Goal: Information Seeking & Learning: Learn about a topic

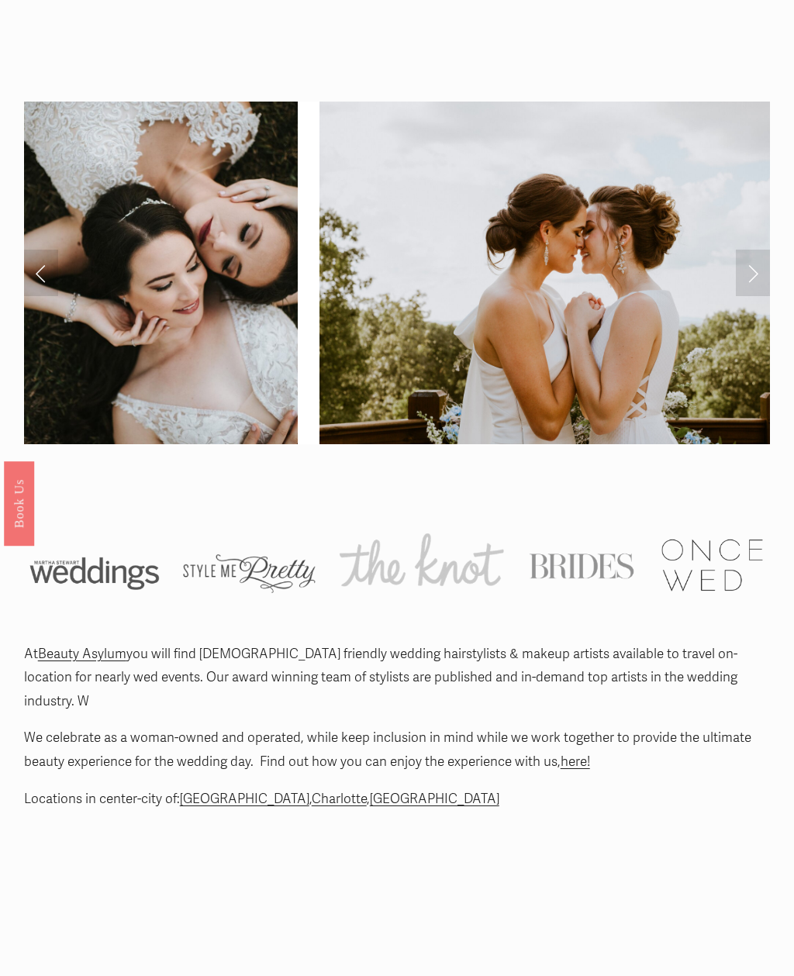
scroll to position [322, 0]
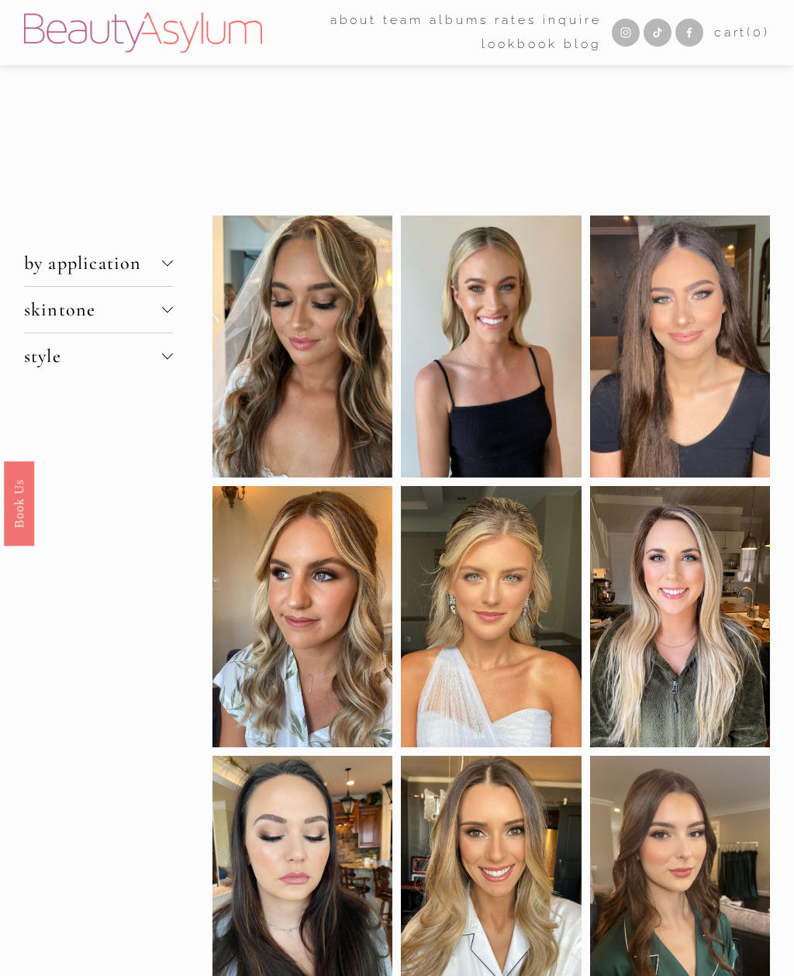
click at [165, 313] on div at bounding box center [167, 307] width 11 height 11
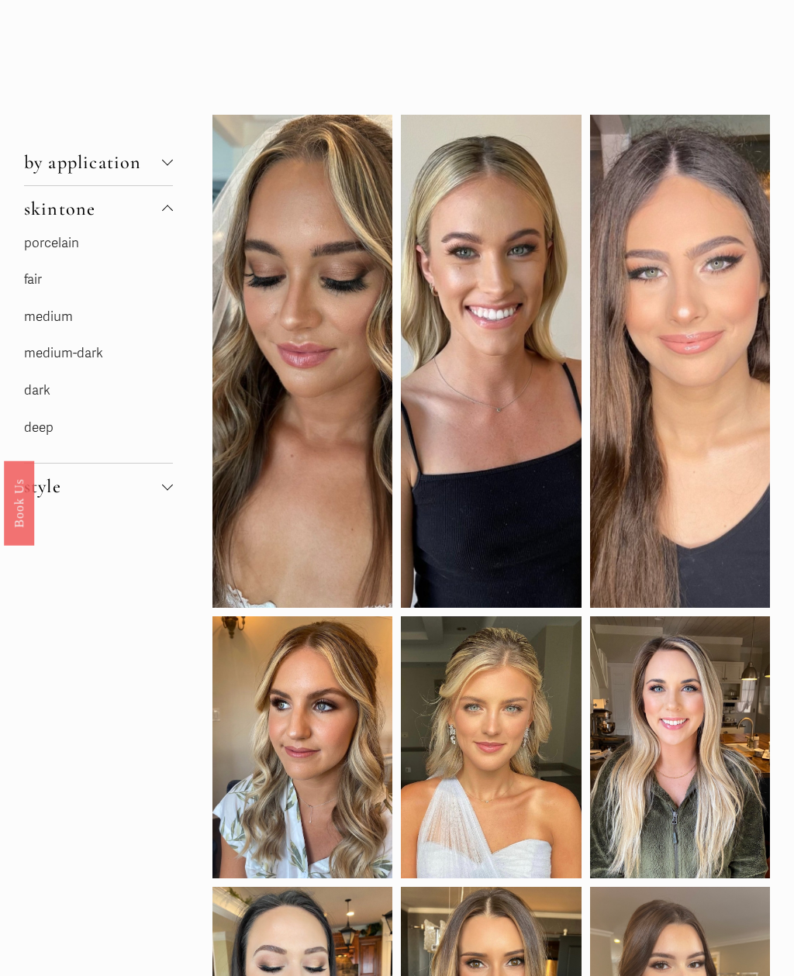
scroll to position [102, 0]
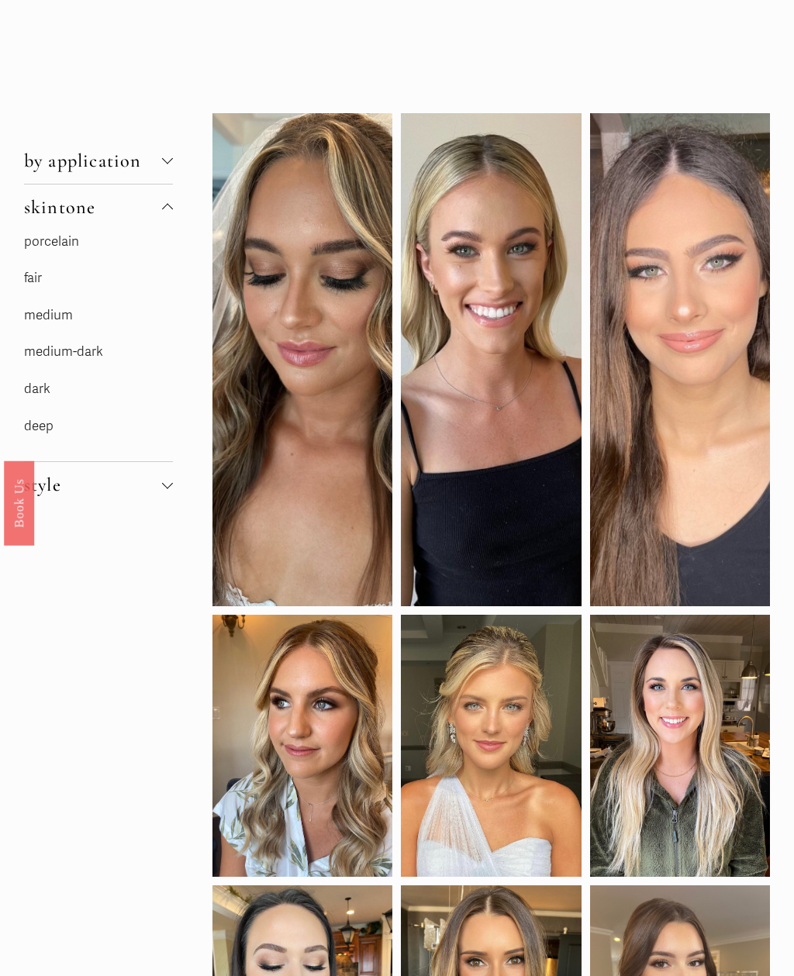
click at [34, 398] on link "dark" at bounding box center [37, 389] width 26 height 16
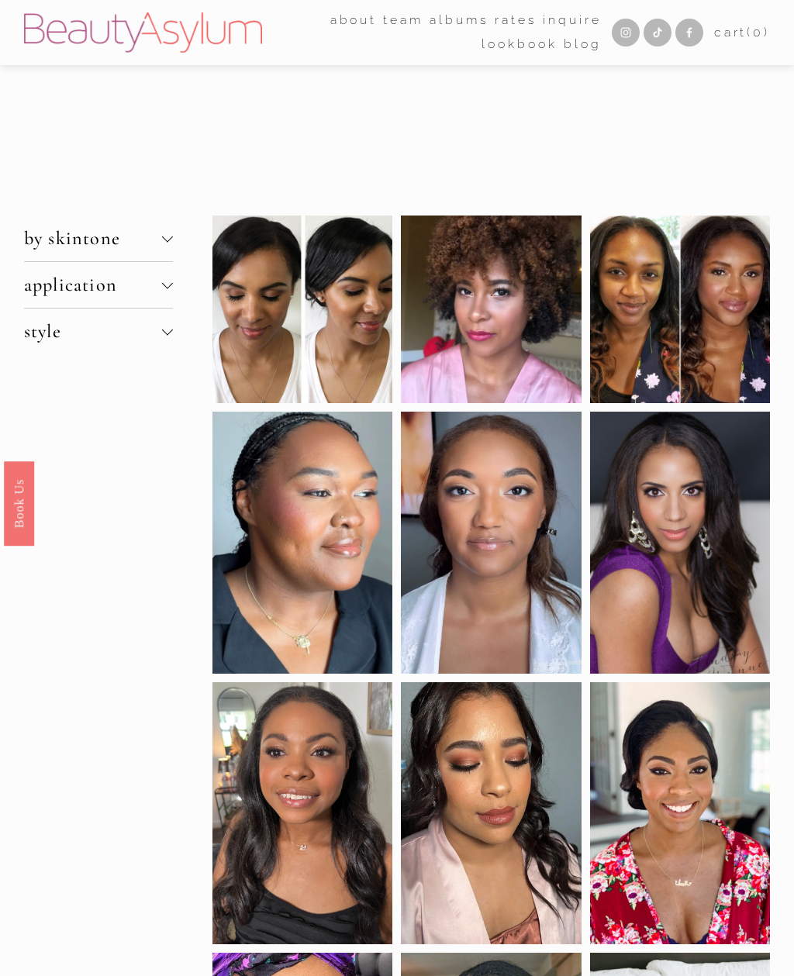
click at [41, 338] on span "style" at bounding box center [93, 331] width 138 height 22
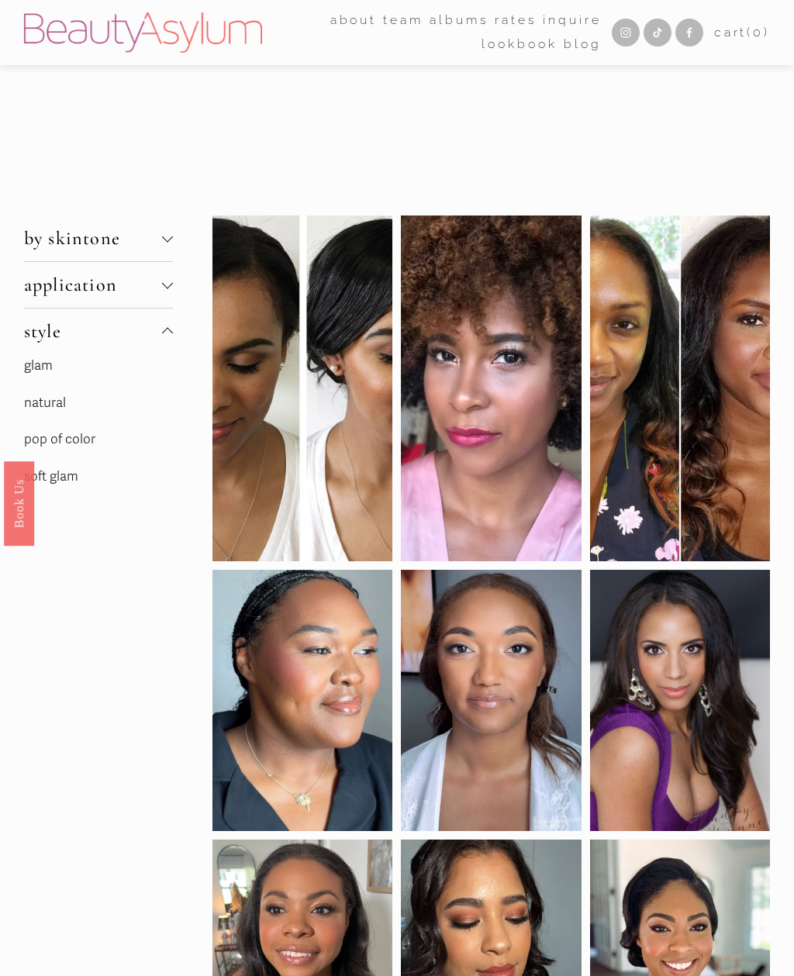
click at [44, 343] on span "style" at bounding box center [93, 331] width 138 height 22
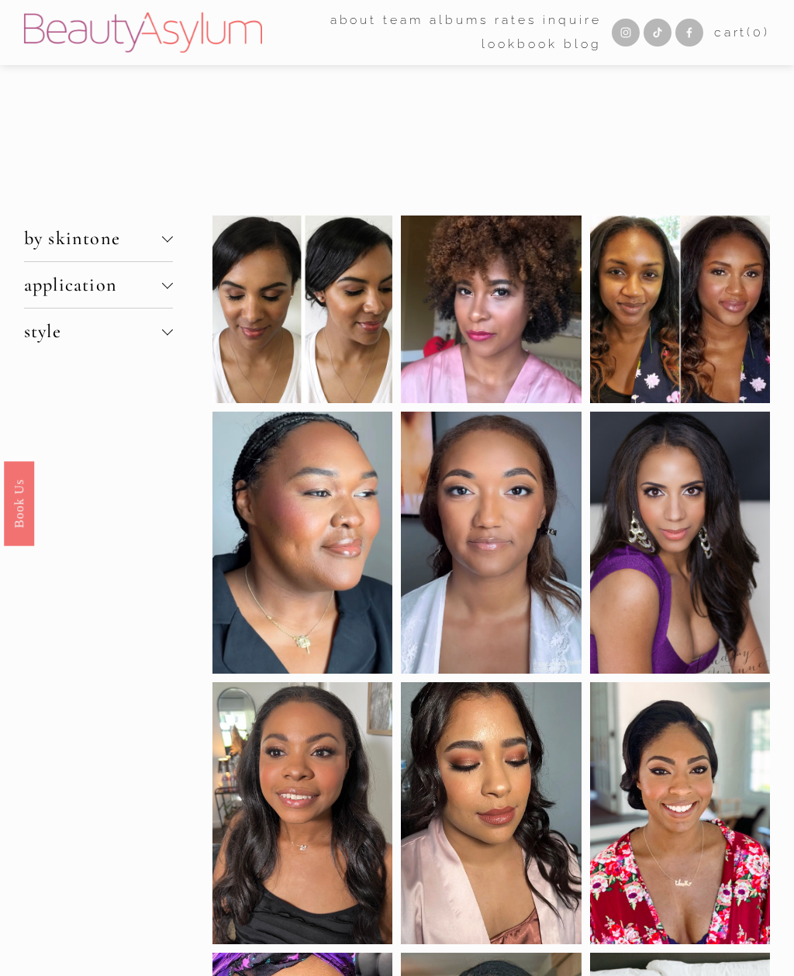
click at [49, 230] on button "by skintone" at bounding box center [98, 238] width 149 height 46
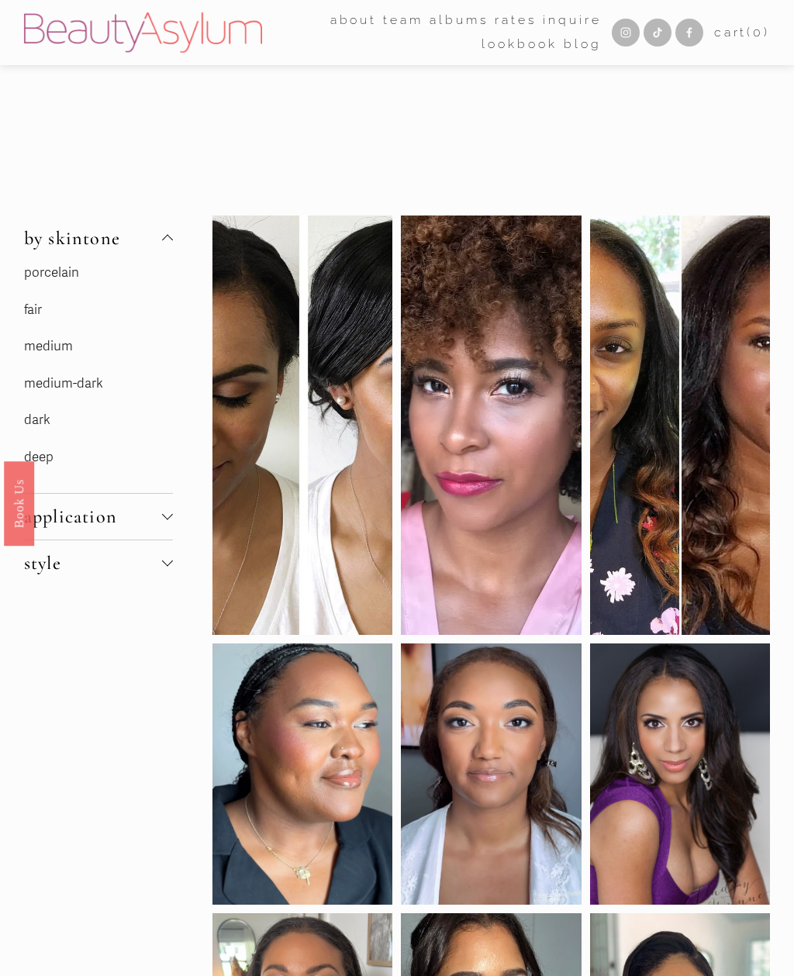
click at [39, 390] on link "medium-dark" at bounding box center [63, 383] width 79 height 16
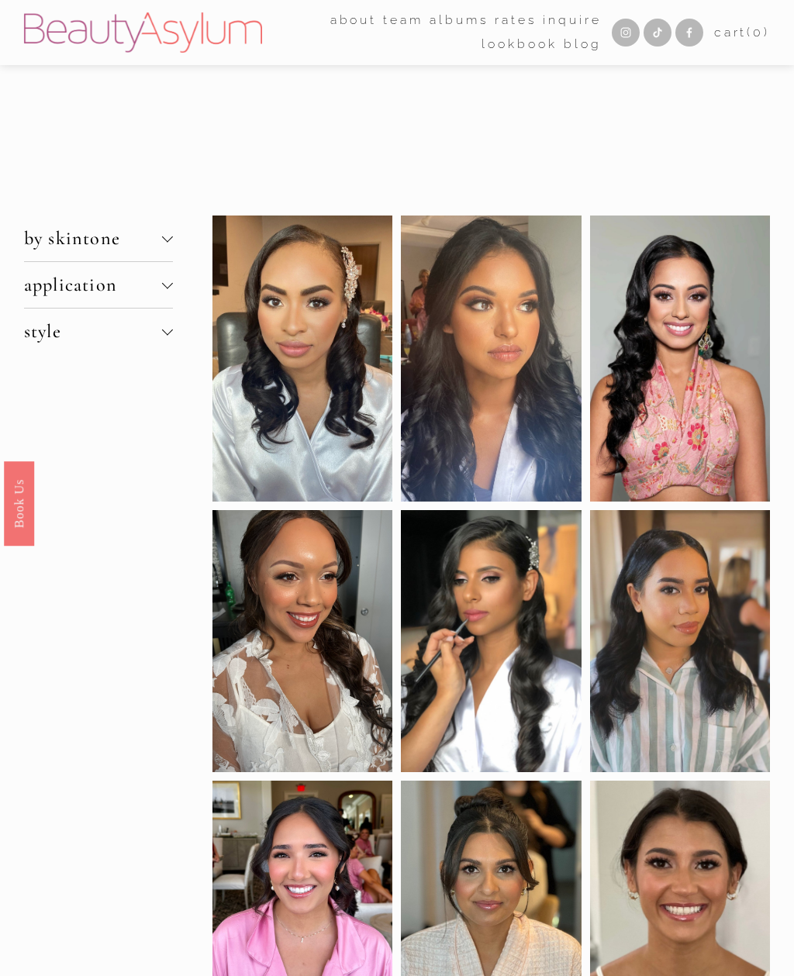
click at [0, 0] on div at bounding box center [0, 0] width 0 height 0
click at [460, 226] on link "Folder: about" at bounding box center [396, 214] width 199 height 47
